Goal: Transaction & Acquisition: Book appointment/travel/reservation

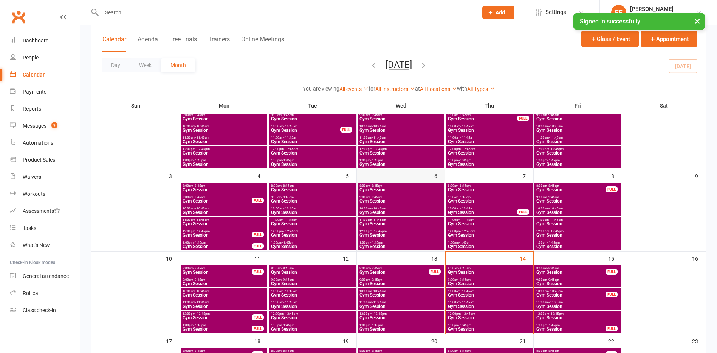
scroll to position [76, 0]
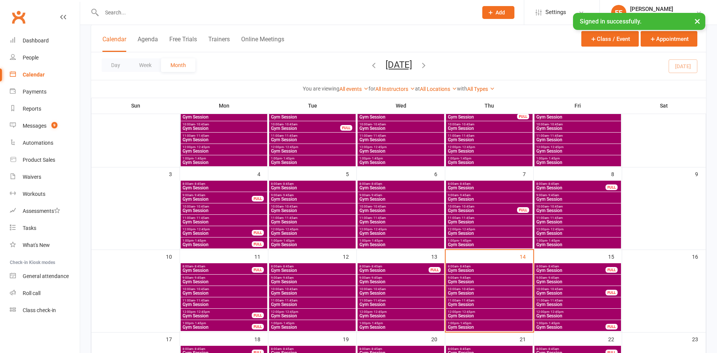
click at [490, 280] on span "Gym Session" at bounding box center [490, 281] width 84 height 5
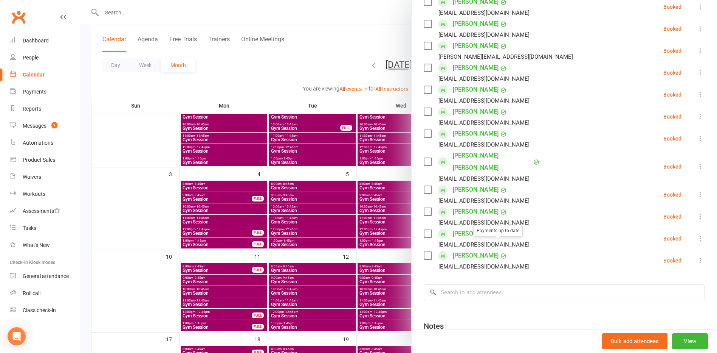
scroll to position [189, 0]
click at [488, 284] on input "search" at bounding box center [564, 292] width 281 height 16
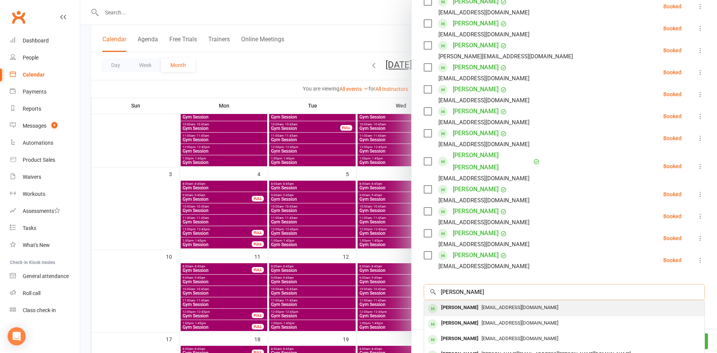
type input "[PERSON_NAME]"
click at [482, 304] on span "[EMAIL_ADDRESS][DOMAIN_NAME]" at bounding box center [520, 307] width 77 height 6
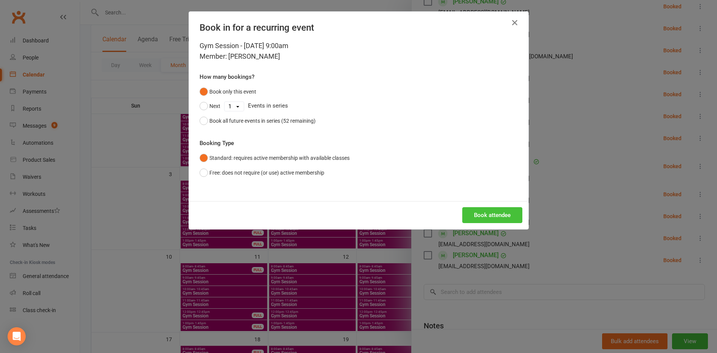
click at [506, 218] on button "Book attendee" at bounding box center [493, 215] width 60 height 16
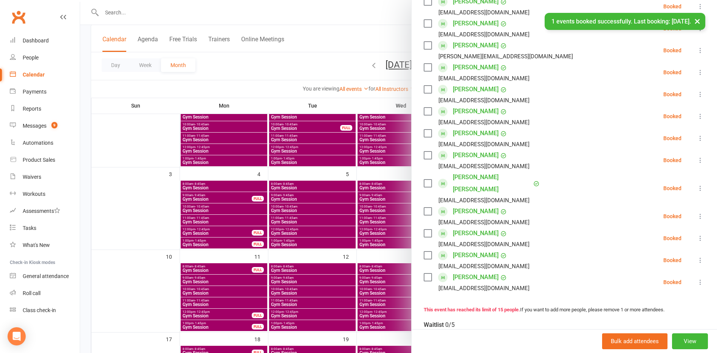
click at [128, 249] on div at bounding box center [398, 176] width 637 height 353
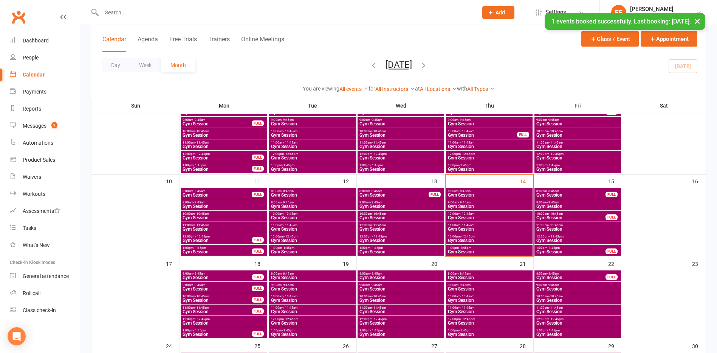
scroll to position [151, 0]
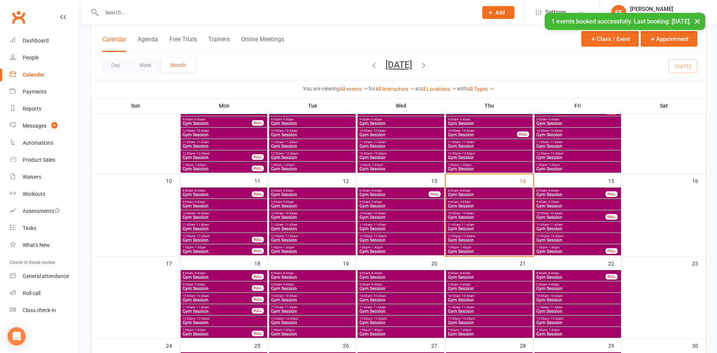
click at [204, 286] on span "Gym Session" at bounding box center [217, 288] width 70 height 5
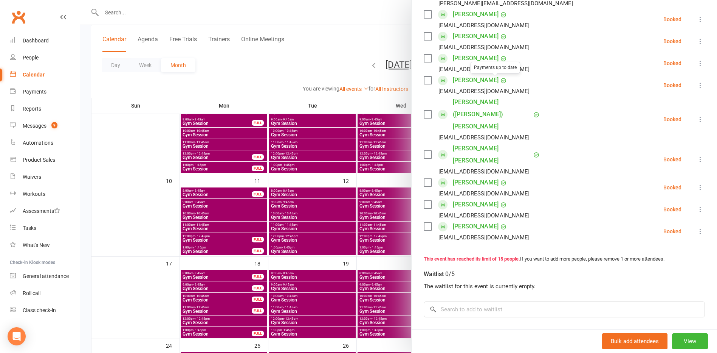
scroll to position [265, 0]
click at [492, 300] on input "search" at bounding box center [564, 308] width 281 height 16
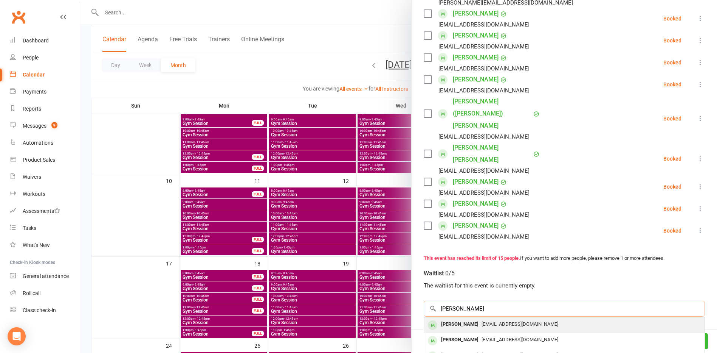
type input "[PERSON_NAME]"
click at [482, 321] on span "[EMAIL_ADDRESS][DOMAIN_NAME]" at bounding box center [520, 324] width 77 height 6
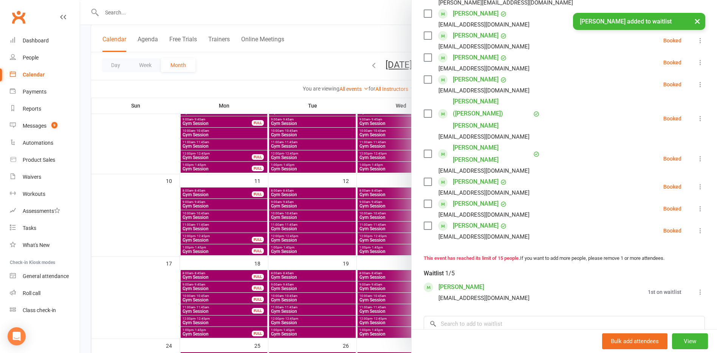
click at [123, 284] on div at bounding box center [398, 176] width 637 height 353
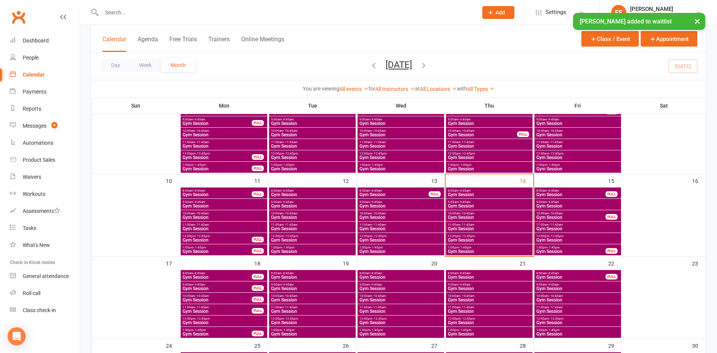
click at [474, 283] on span "9:00am - 9:45am" at bounding box center [490, 284] width 84 height 3
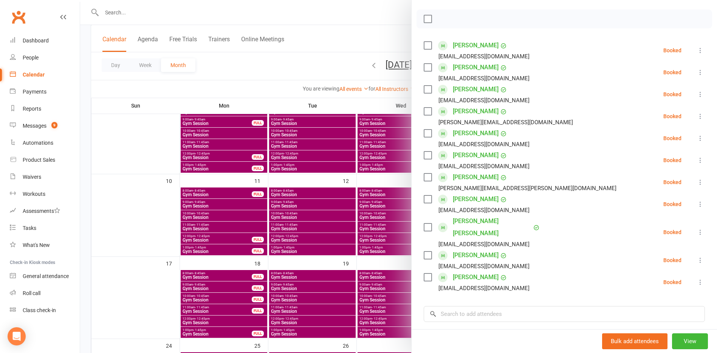
scroll to position [113, 0]
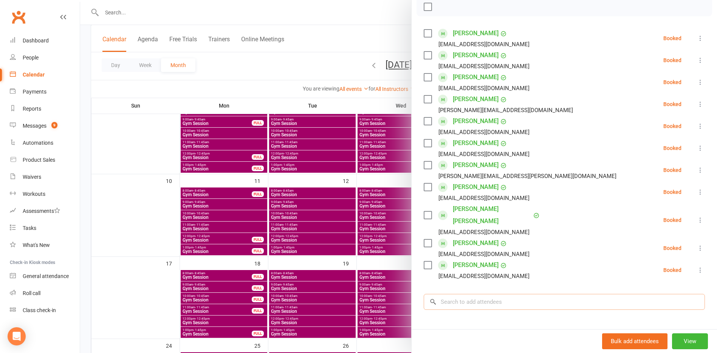
click at [513, 294] on input "search" at bounding box center [564, 302] width 281 height 16
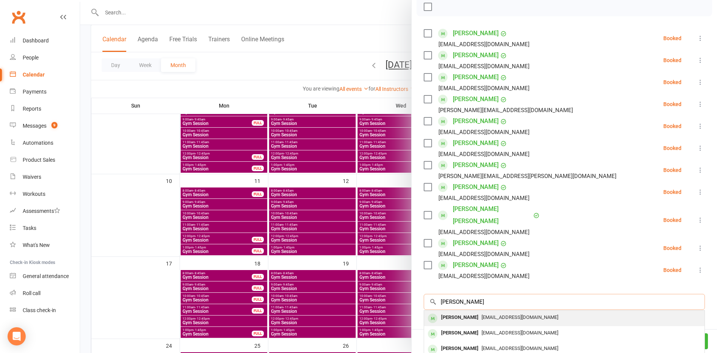
type input "[PERSON_NAME]"
click at [515, 312] on div "[EMAIL_ADDRESS][DOMAIN_NAME]" at bounding box center [564, 317] width 275 height 11
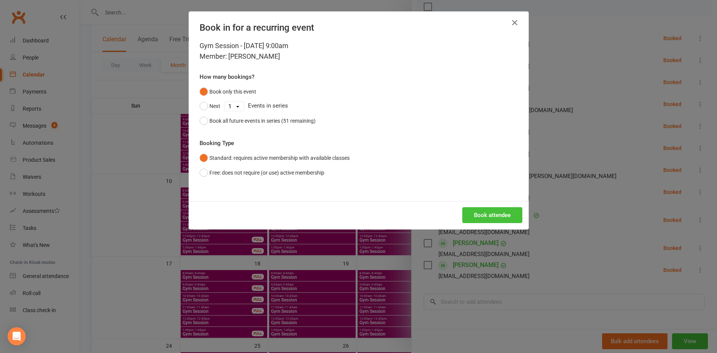
click at [482, 213] on button "Book attendee" at bounding box center [493, 215] width 60 height 16
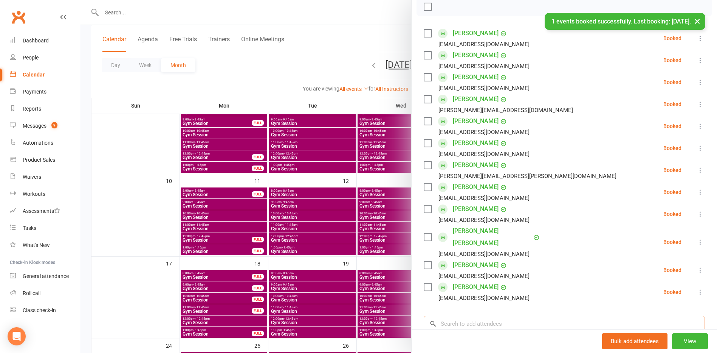
click at [471, 315] on input "search" at bounding box center [564, 323] width 281 height 16
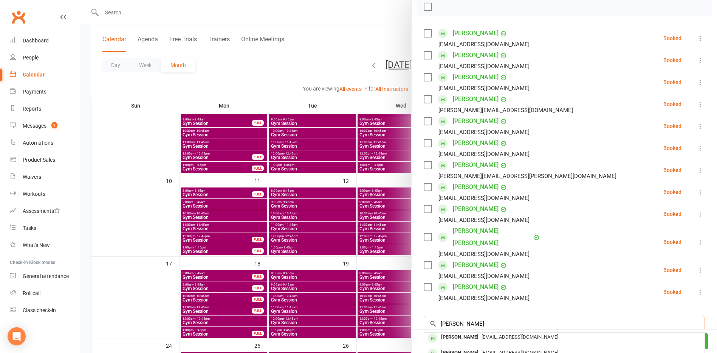
scroll to position [0, 0]
type input "[PERSON_NAME]"
click at [469, 334] on div "[PERSON_NAME]" at bounding box center [459, 339] width 43 height 11
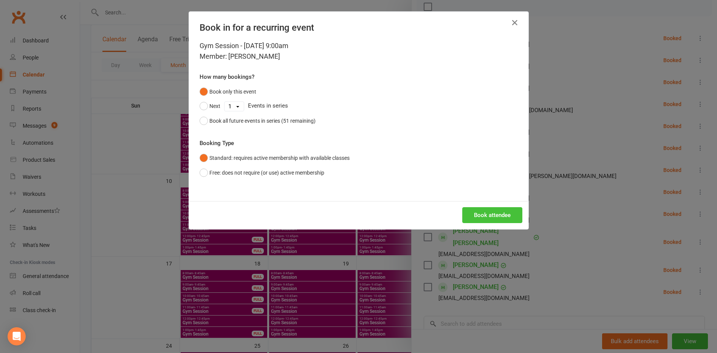
click at [499, 213] on button "Book attendee" at bounding box center [493, 215] width 60 height 16
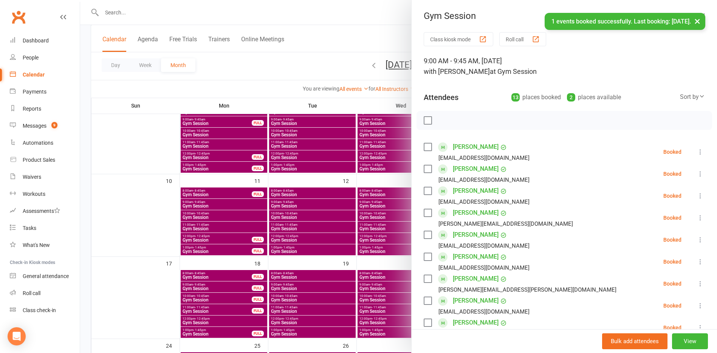
click at [116, 278] on div at bounding box center [398, 176] width 637 height 353
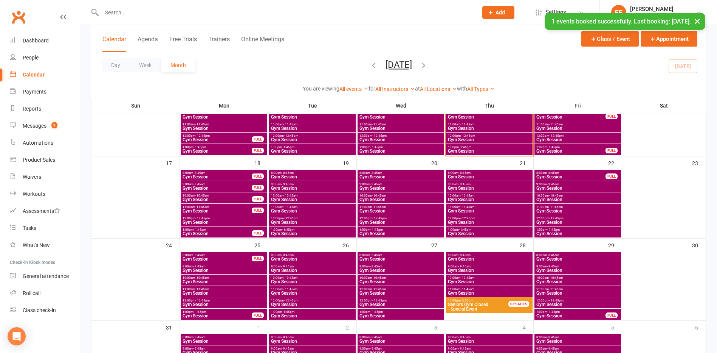
scroll to position [265, 0]
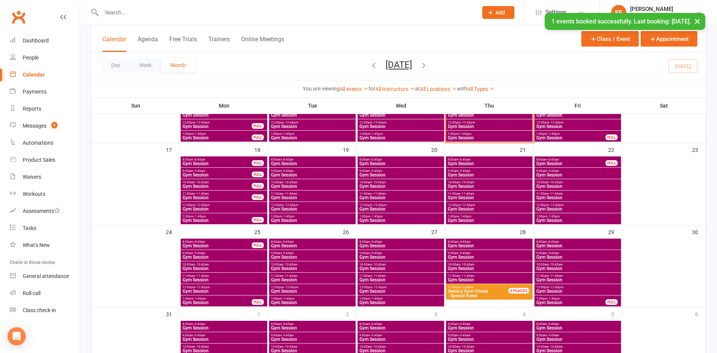
click at [212, 254] on span "9:00am - 9:45am" at bounding box center [224, 252] width 84 height 3
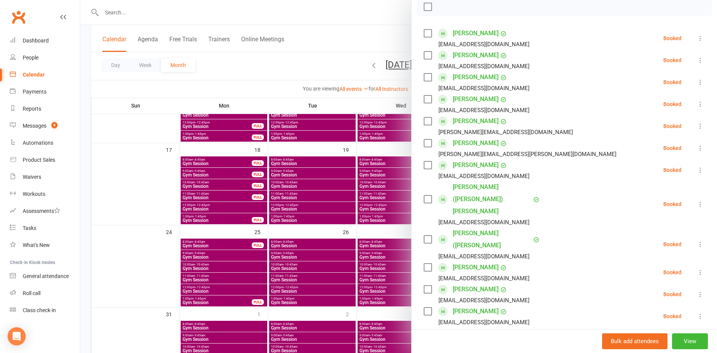
scroll to position [189, 0]
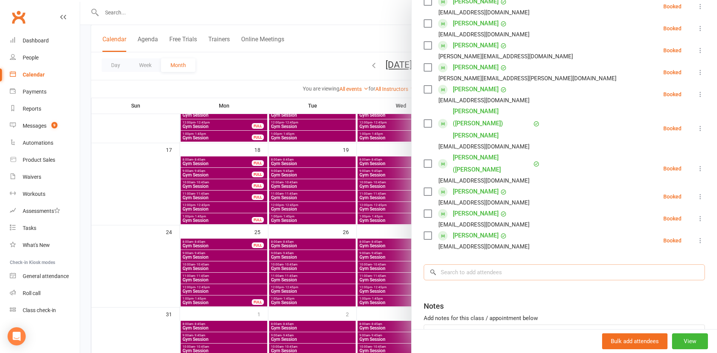
click at [485, 264] on input "search" at bounding box center [564, 272] width 281 height 16
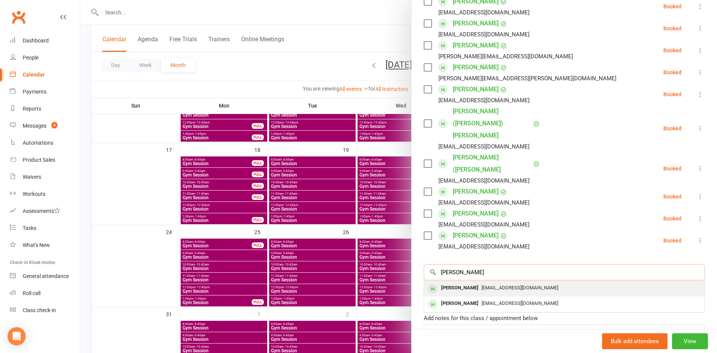
type input "[PERSON_NAME]"
click at [482, 284] on span "[EMAIL_ADDRESS][DOMAIN_NAME]" at bounding box center [520, 287] width 77 height 6
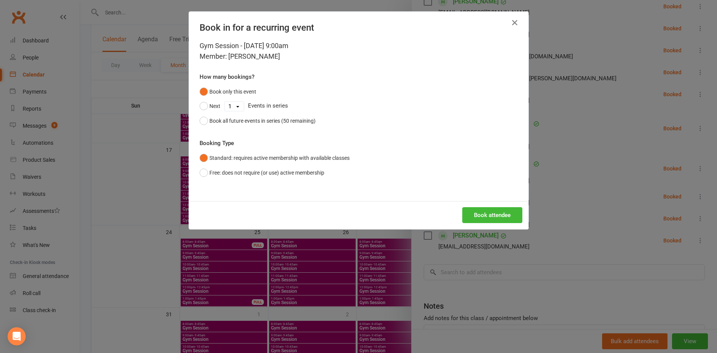
click at [491, 206] on div "Book attendee" at bounding box center [359, 215] width 340 height 28
click at [491, 207] on button "Book attendee" at bounding box center [493, 215] width 60 height 16
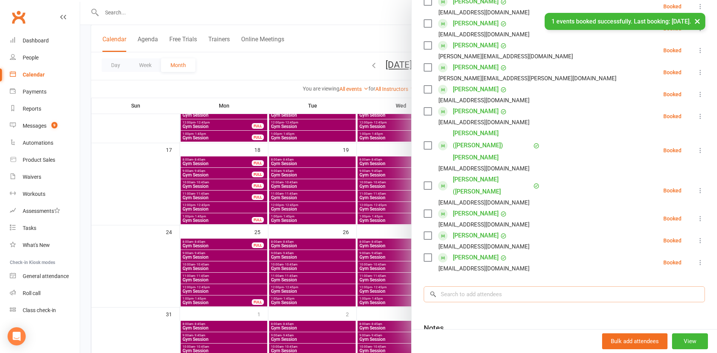
click at [481, 286] on input "search" at bounding box center [564, 294] width 281 height 16
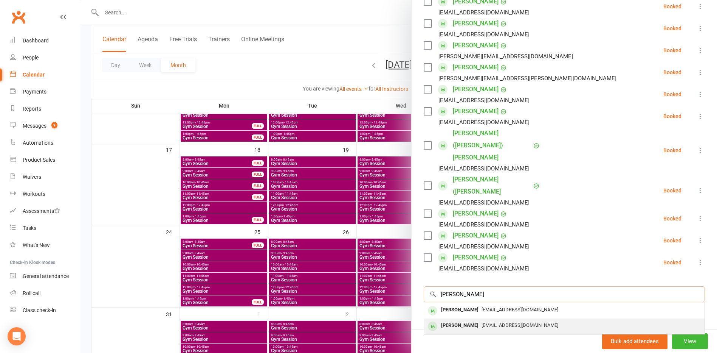
type input "[PERSON_NAME]"
click at [469, 320] on div "[PERSON_NAME]" at bounding box center [459, 325] width 43 height 11
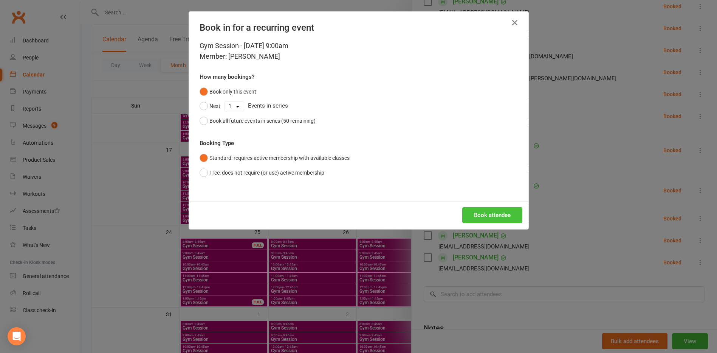
click at [500, 208] on button "Book attendee" at bounding box center [493, 215] width 60 height 16
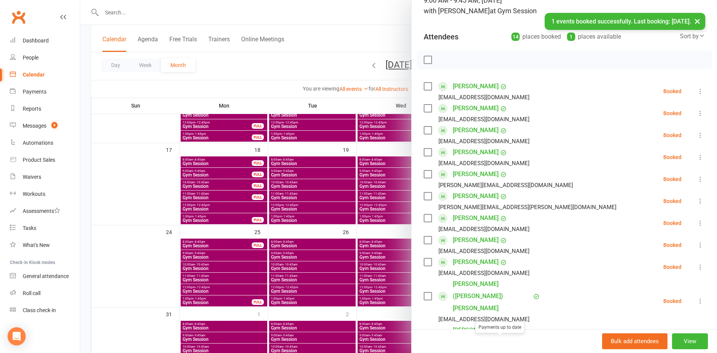
scroll to position [0, 0]
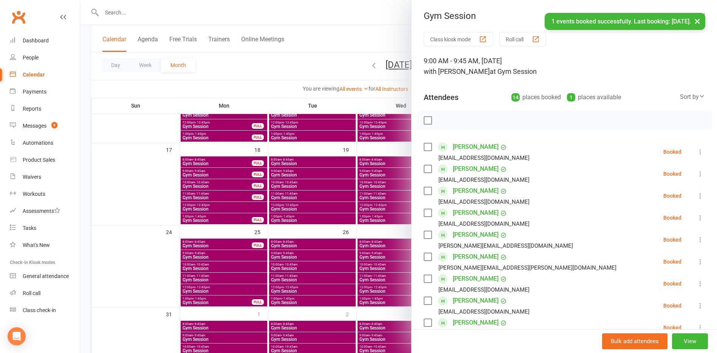
click at [104, 237] on div at bounding box center [398, 176] width 637 height 353
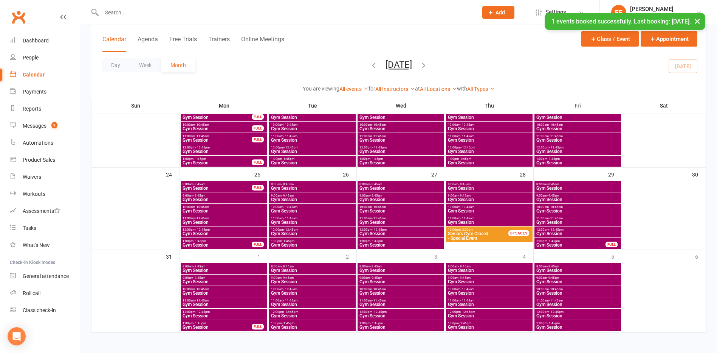
scroll to position [323, 0]
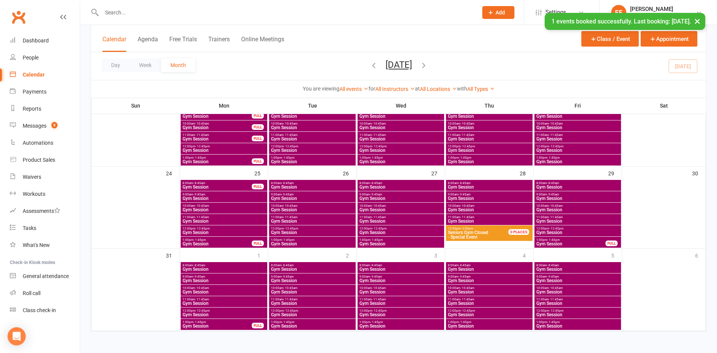
click at [469, 197] on span "Gym Session" at bounding box center [490, 198] width 84 height 5
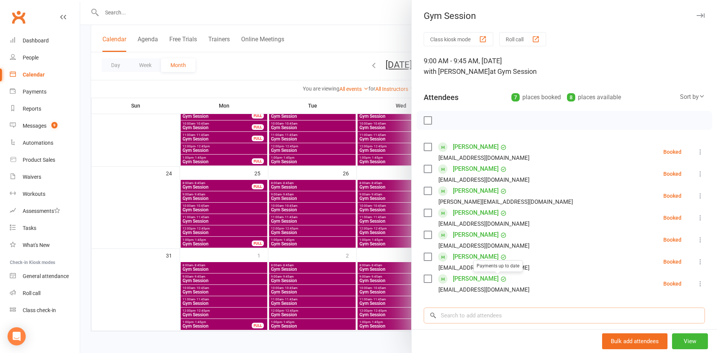
click at [485, 319] on input "search" at bounding box center [564, 315] width 281 height 16
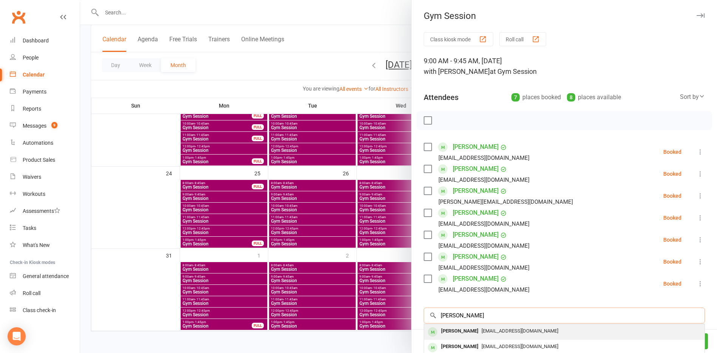
type input "[PERSON_NAME]"
click at [475, 334] on div "[EMAIL_ADDRESS][DOMAIN_NAME]" at bounding box center [564, 330] width 275 height 11
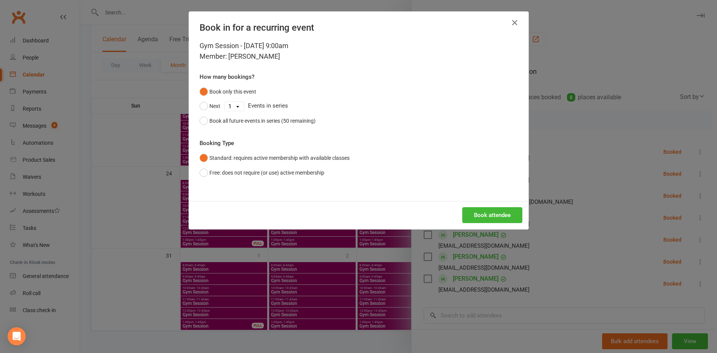
click at [497, 205] on div "Book attendee" at bounding box center [359, 215] width 340 height 28
click at [497, 208] on button "Book attendee" at bounding box center [493, 215] width 60 height 16
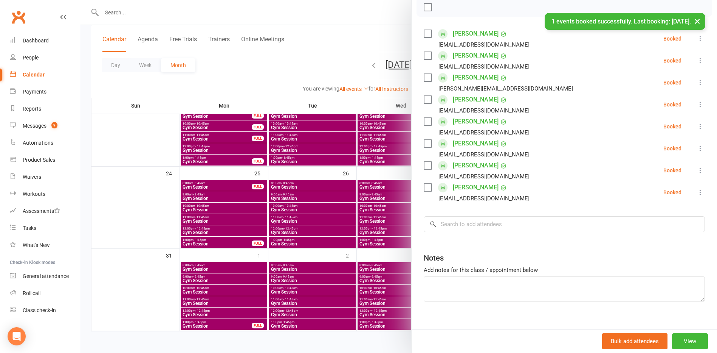
scroll to position [113, 0]
click at [490, 218] on input "search" at bounding box center [564, 224] width 281 height 16
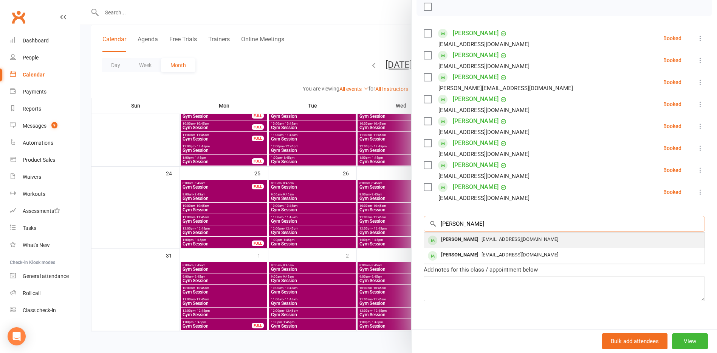
type input "[PERSON_NAME]"
click at [492, 239] on span "[EMAIL_ADDRESS][DOMAIN_NAME]" at bounding box center [520, 239] width 77 height 6
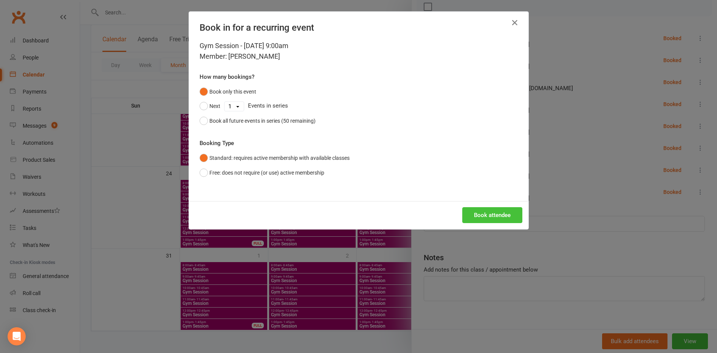
click at [472, 220] on button "Book attendee" at bounding box center [493, 215] width 60 height 16
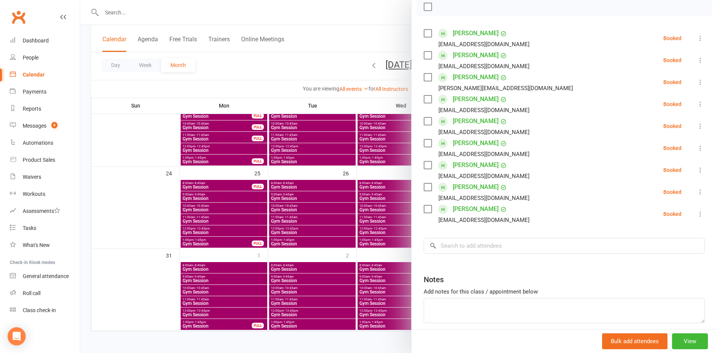
click at [119, 231] on div at bounding box center [398, 176] width 637 height 353
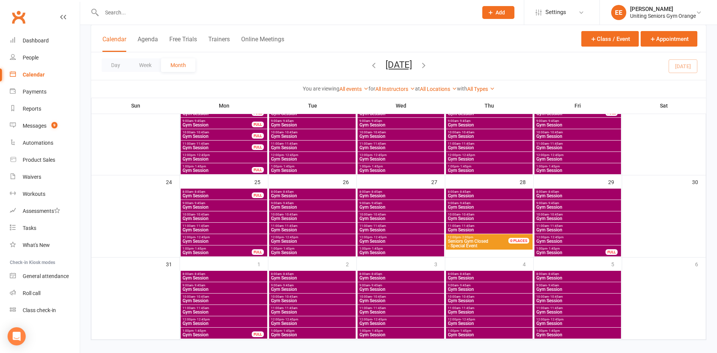
scroll to position [323, 0]
